Goal: Check status

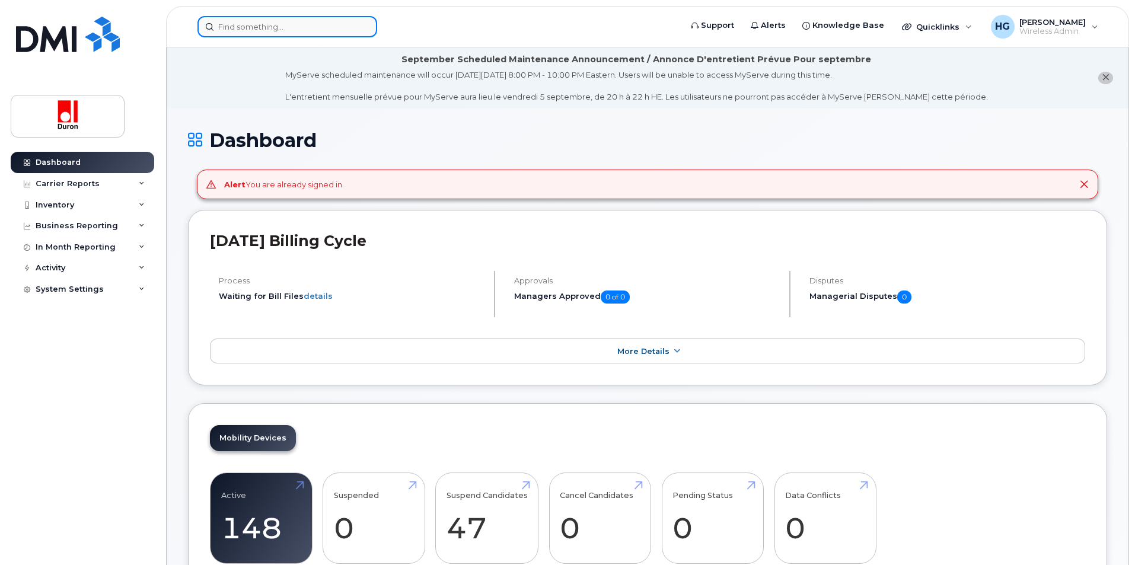
click at [270, 28] on input at bounding box center [288, 26] width 180 height 21
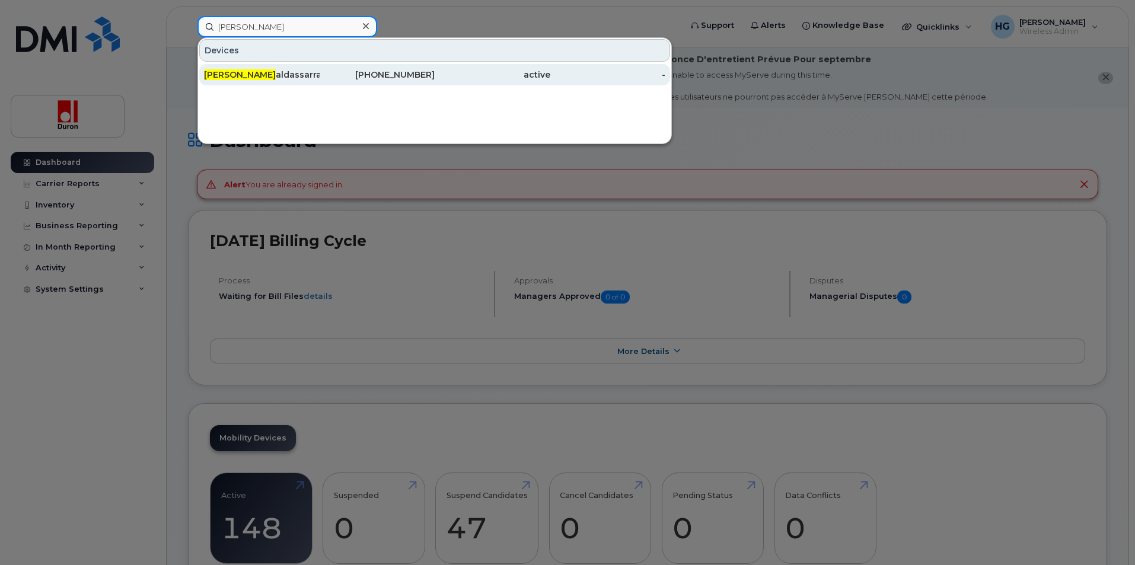
type input "lucas b"
click at [319, 84] on div "Lucas B aldassarra" at bounding box center [262, 74] width 116 height 21
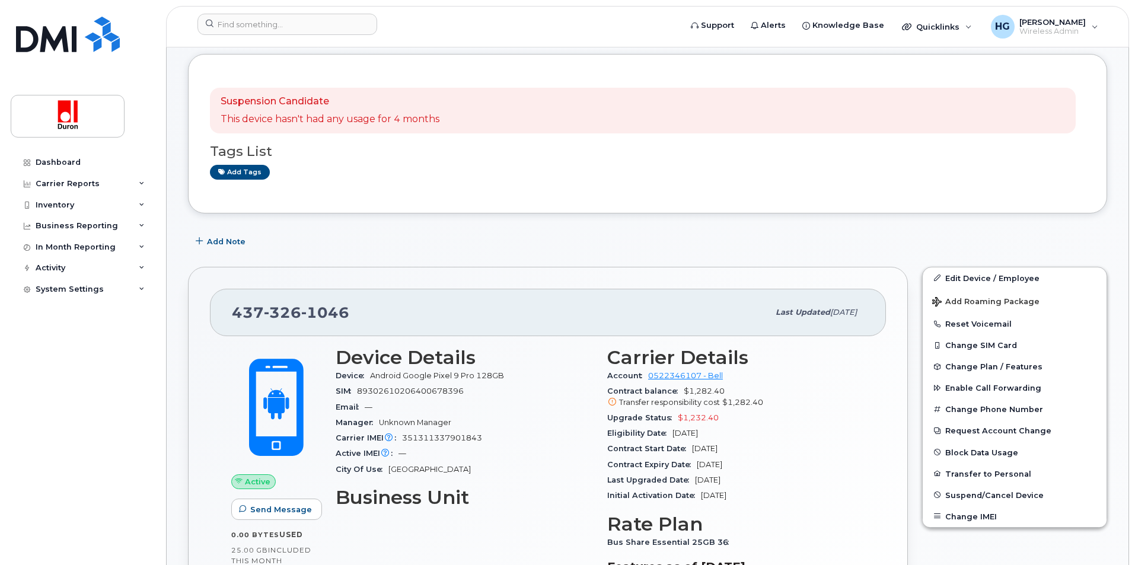
scroll to position [119, 0]
drag, startPoint x: 222, startPoint y: 106, endPoint x: 339, endPoint y: 96, distance: 116.8
click at [339, 96] on p "Suspension Candidate" at bounding box center [330, 101] width 219 height 14
drag, startPoint x: 396, startPoint y: 117, endPoint x: 446, endPoint y: 118, distance: 49.8
click at [446, 118] on div "Suspension Candidate This device hasn't had any usage for 4 months" at bounding box center [643, 110] width 866 height 46
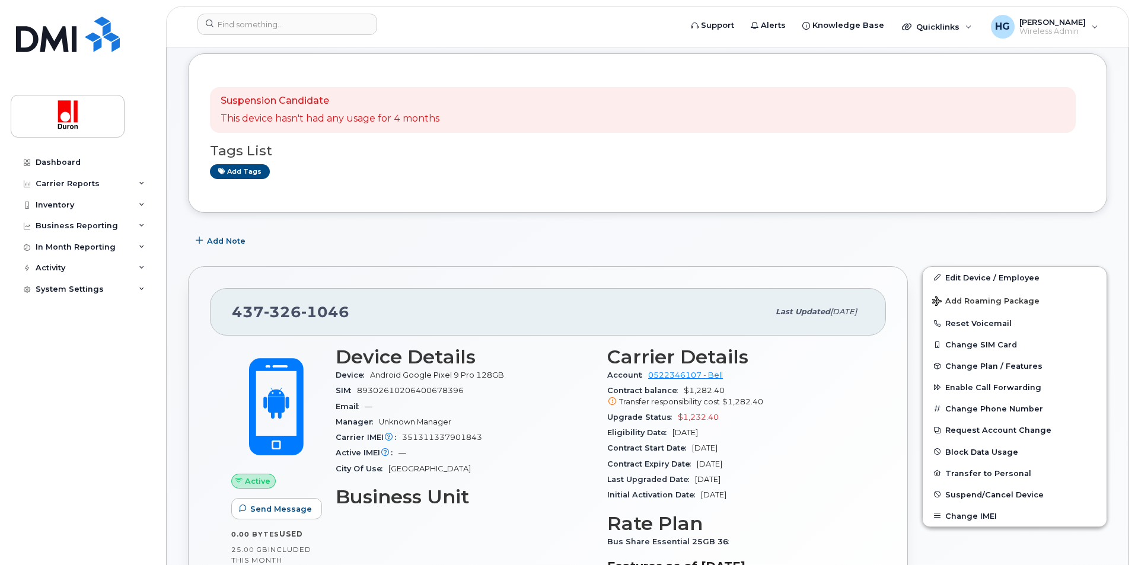
click at [438, 142] on div "Tags List Add tags" at bounding box center [648, 156] width 876 height 46
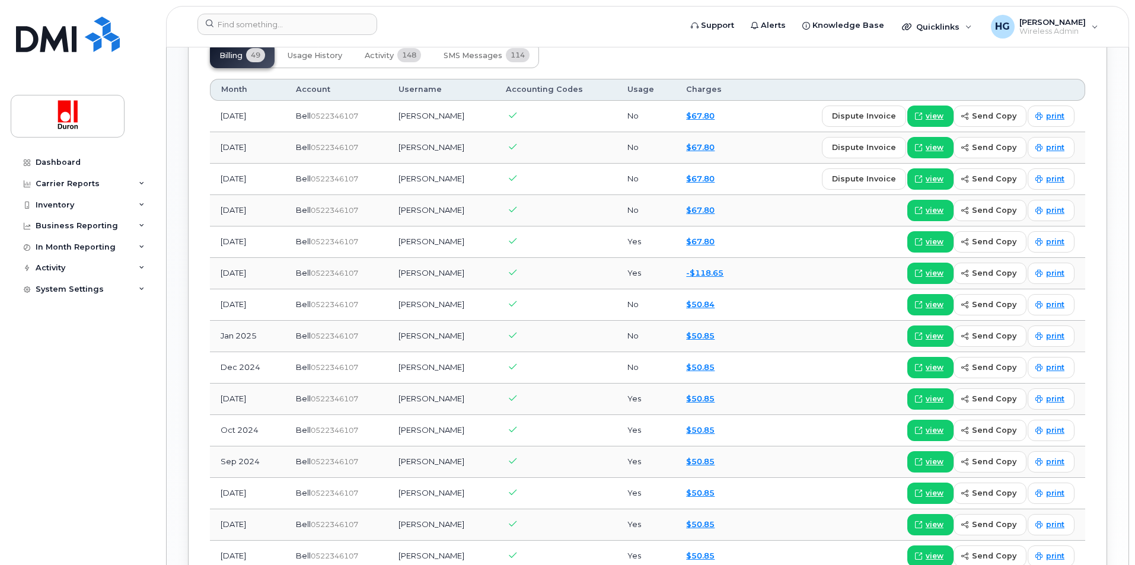
scroll to position [1008, 0]
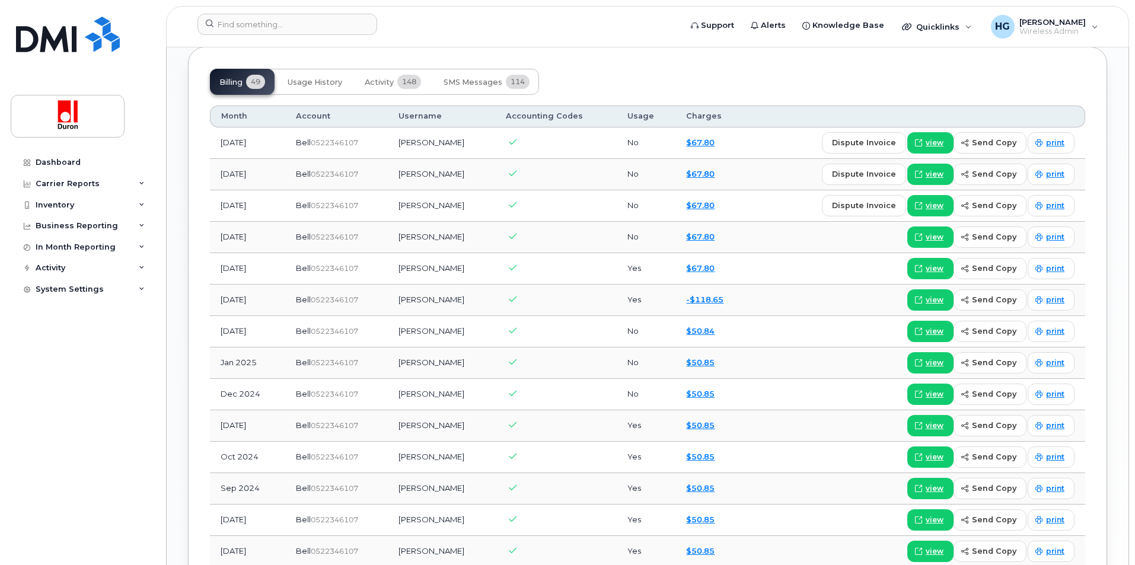
drag, startPoint x: 219, startPoint y: 331, endPoint x: 264, endPoint y: 338, distance: 45.1
click at [264, 338] on td "[DATE]" at bounding box center [247, 331] width 75 height 31
click at [184, 361] on div "[PERSON_NAME] Active Suspension Candidate This device hasn't had any usage for …" at bounding box center [648, 49] width 962 height 1898
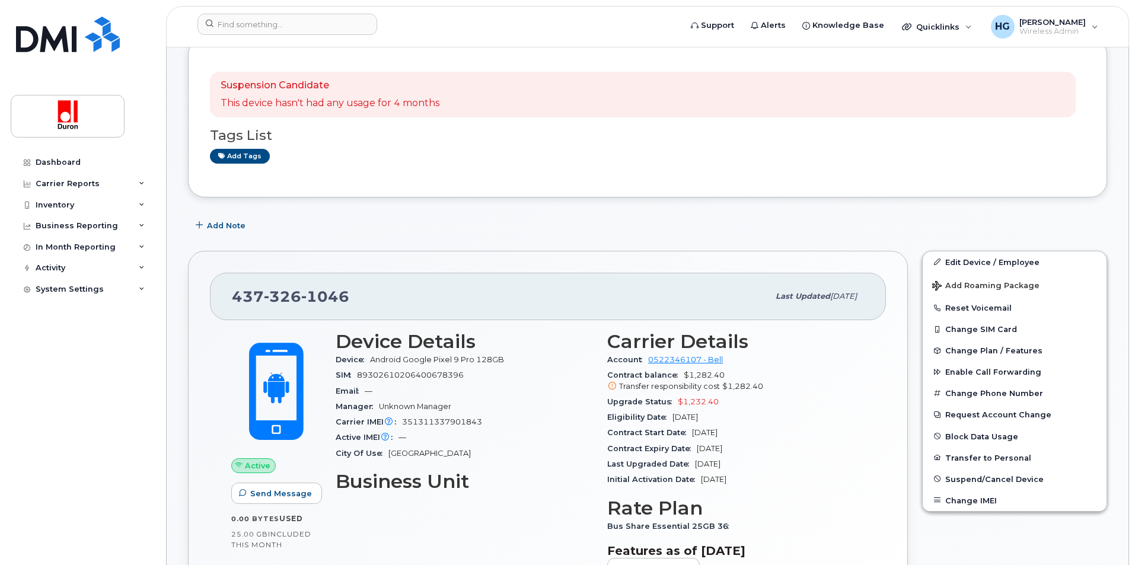
scroll to position [0, 0]
